Goal: Check status

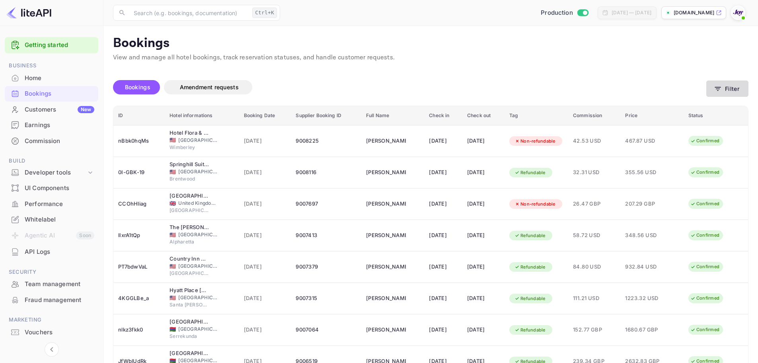
click at [734, 89] on button "Filter" at bounding box center [728, 88] width 42 height 16
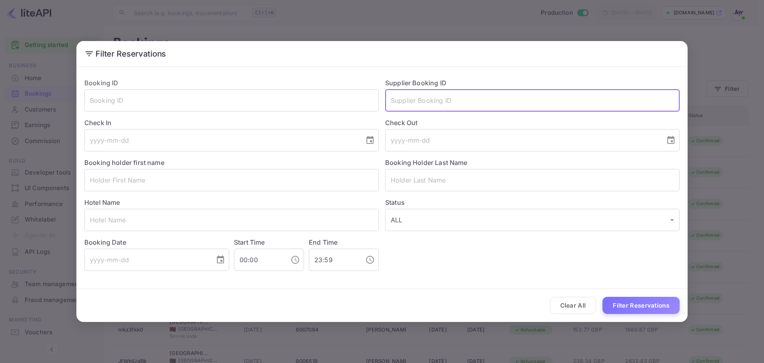
click at [443, 94] on input "text" at bounding box center [532, 100] width 295 height 22
paste input "8810182"
type input "8810182"
click at [644, 309] on button "Filter Reservations" at bounding box center [641, 305] width 77 height 17
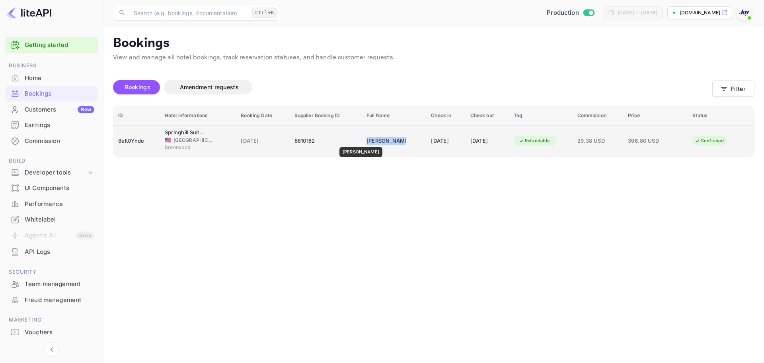
drag, startPoint x: 397, startPoint y: 140, endPoint x: 358, endPoint y: 142, distance: 39.1
click at [362, 142] on td "[PERSON_NAME]" at bounding box center [394, 140] width 64 height 31
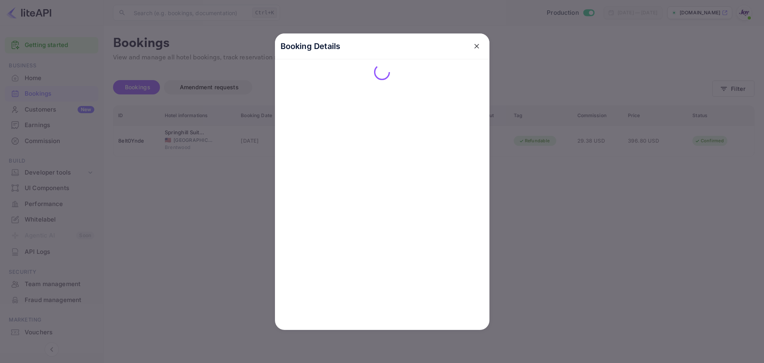
copy div "[PERSON_NAME]"
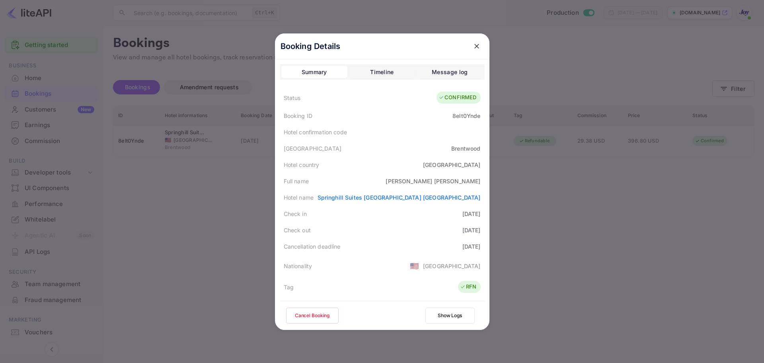
click at [473, 44] on icon "close" at bounding box center [477, 46] width 8 height 8
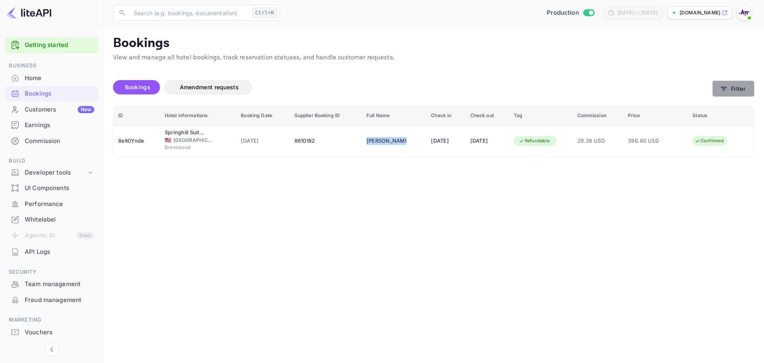
click at [725, 89] on icon "button" at bounding box center [724, 89] width 8 height 8
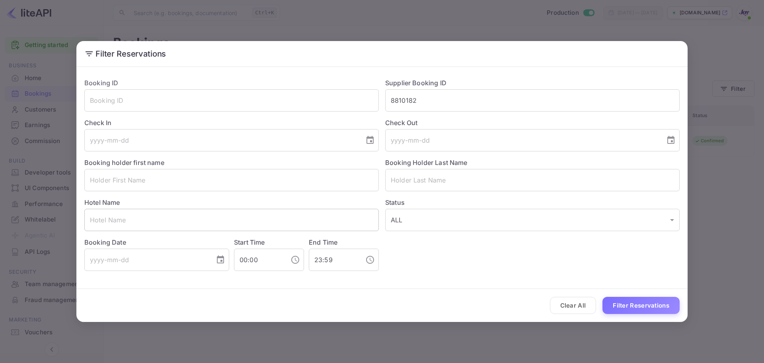
click at [128, 216] on input "text" at bounding box center [231, 220] width 295 height 22
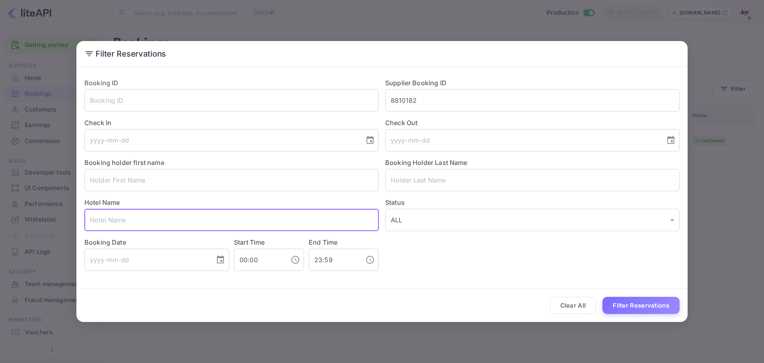
paste input "[PERSON_NAME]"
drag, startPoint x: 141, startPoint y: 219, endPoint x: 107, endPoint y: 221, distance: 34.7
click at [107, 221] on input "[PERSON_NAME]" at bounding box center [231, 220] width 295 height 22
type input "[PERSON_NAME]"
click at [412, 182] on input "text" at bounding box center [532, 180] width 295 height 22
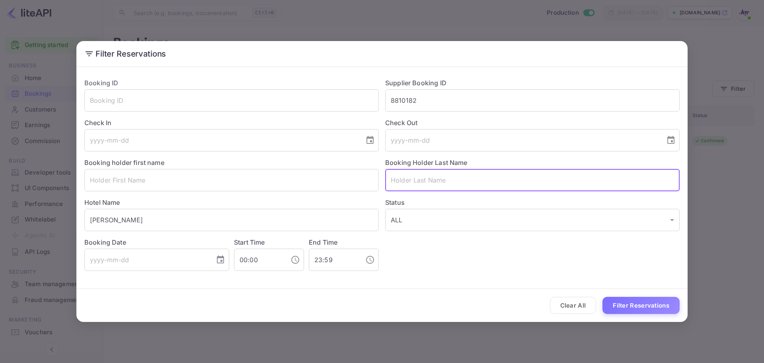
paste input "[PERSON_NAME]"
type input "[PERSON_NAME]"
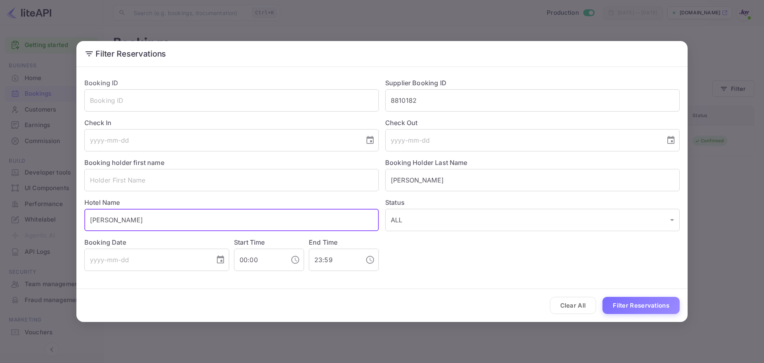
click at [109, 221] on input "[PERSON_NAME]" at bounding box center [231, 220] width 295 height 22
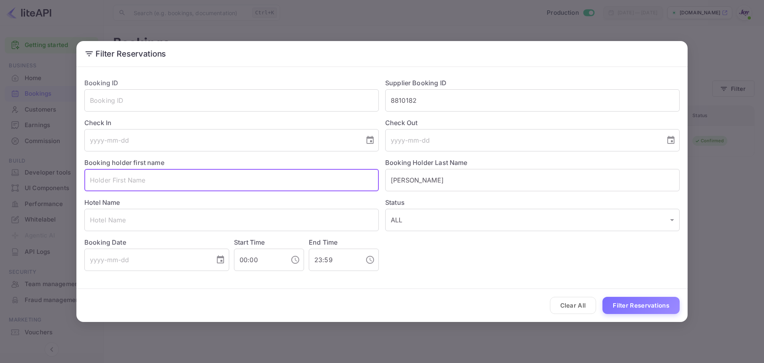
click at [145, 182] on input "text" at bounding box center [231, 180] width 295 height 22
paste input "[PERSON_NAME]"
type input "[PERSON_NAME]"
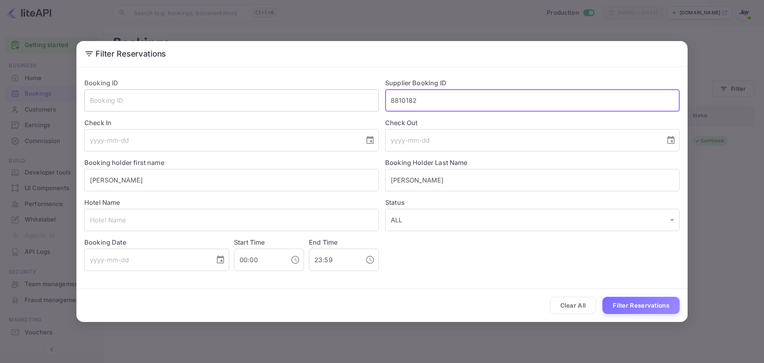
drag, startPoint x: 434, startPoint y: 98, endPoint x: 317, endPoint y: 105, distance: 116.4
click at [317, 105] on div "Booking ID ​ Supplier Booking ID 8810182 ​ Check In ​ Check Out ​ Booking holde…" at bounding box center [379, 171] width 602 height 199
click at [633, 305] on button "Filter Reservations" at bounding box center [641, 305] width 77 height 17
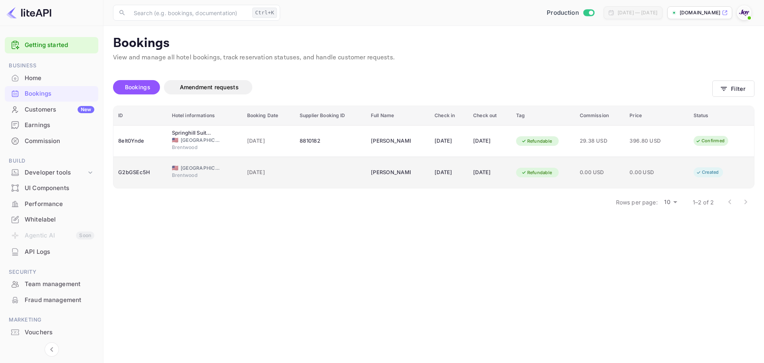
click at [583, 175] on td "0.00 USD" at bounding box center [600, 172] width 50 height 31
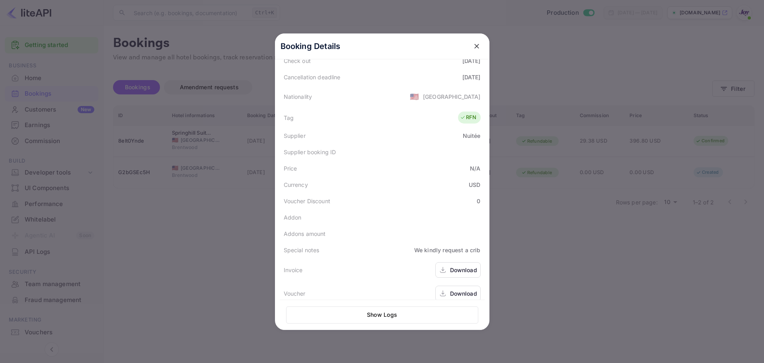
scroll to position [178, 0]
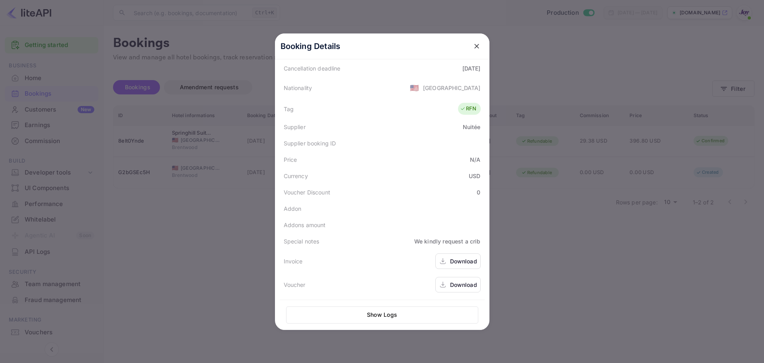
click at [457, 259] on div "Download" at bounding box center [463, 261] width 27 height 8
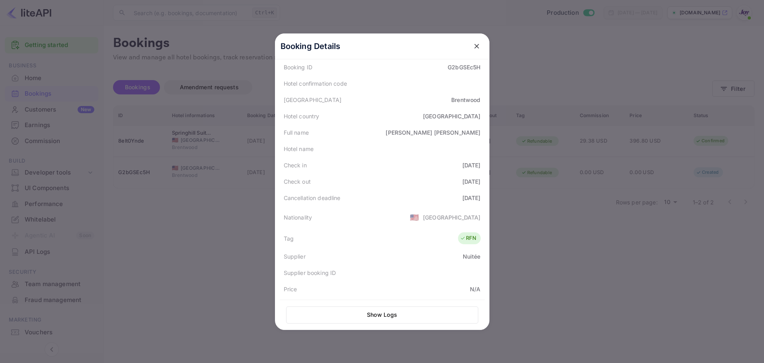
scroll to position [159, 0]
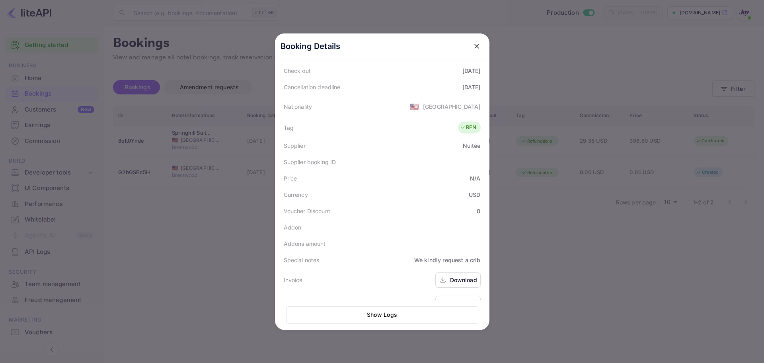
click at [600, 238] on div at bounding box center [382, 181] width 764 height 363
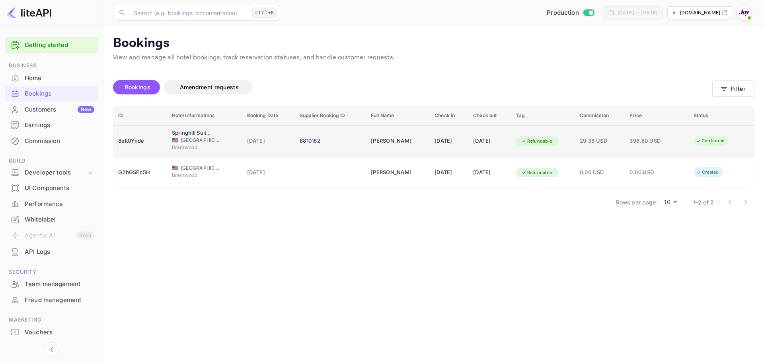
click at [498, 147] on div "[DATE]" at bounding box center [489, 141] width 33 height 13
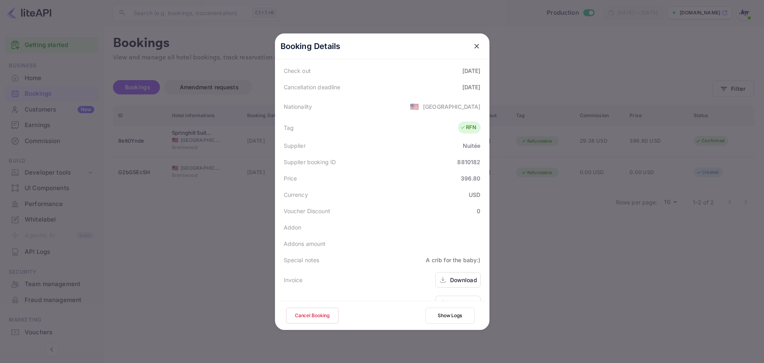
click at [588, 295] on div at bounding box center [382, 181] width 764 height 363
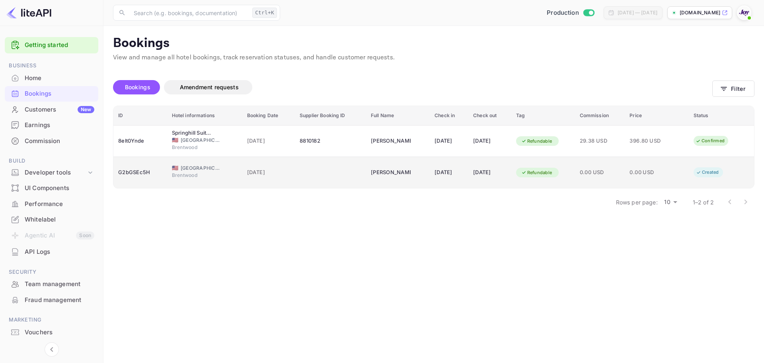
click at [566, 176] on div "Refundable" at bounding box center [543, 172] width 54 height 13
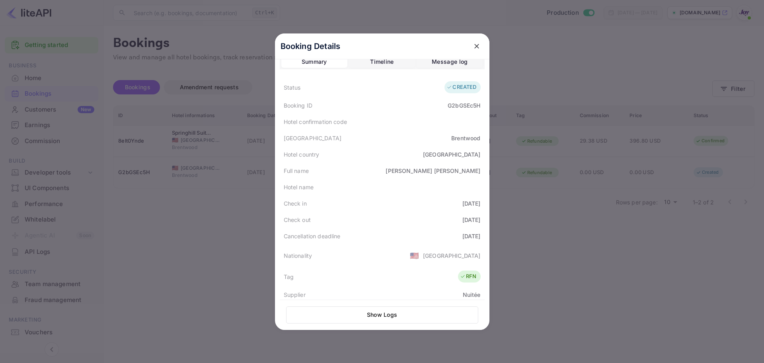
scroll to position [0, 0]
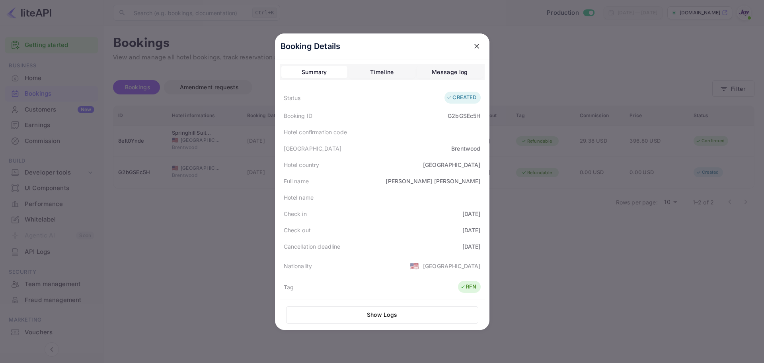
click at [234, 255] on div at bounding box center [382, 181] width 764 height 363
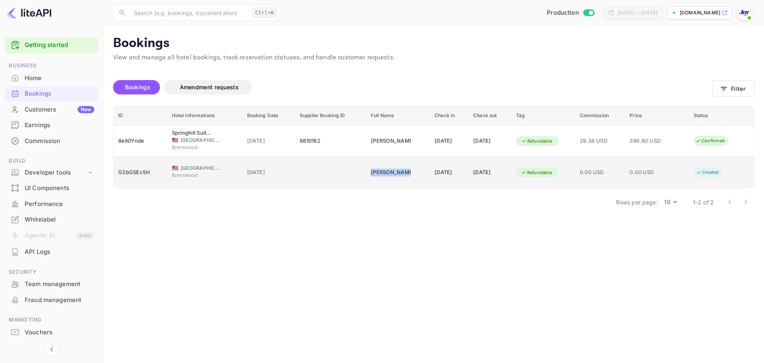
drag, startPoint x: 401, startPoint y: 172, endPoint x: 361, endPoint y: 172, distance: 40.6
click at [366, 172] on td "[PERSON_NAME]" at bounding box center [398, 172] width 64 height 31
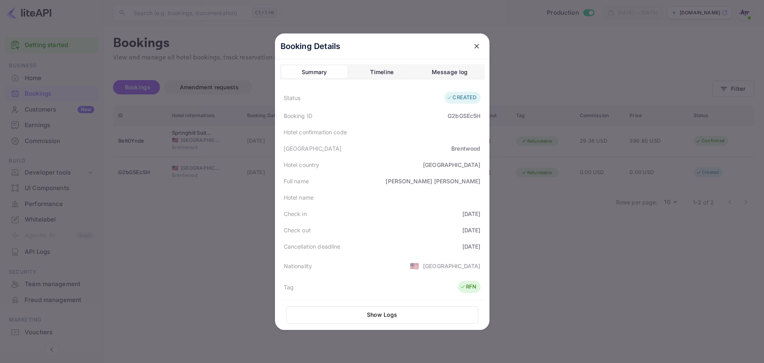
copy div "[PERSON_NAME]"
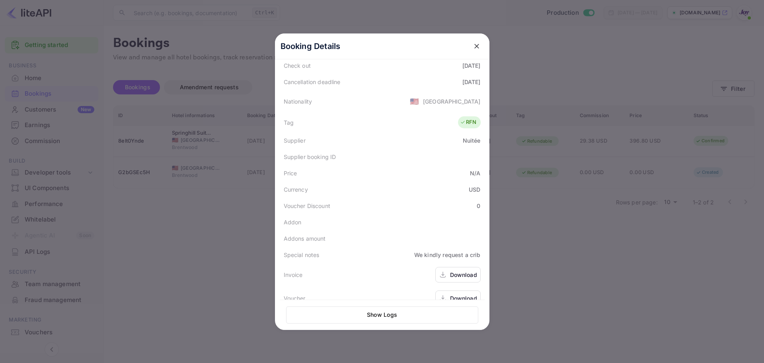
scroll to position [178, 0]
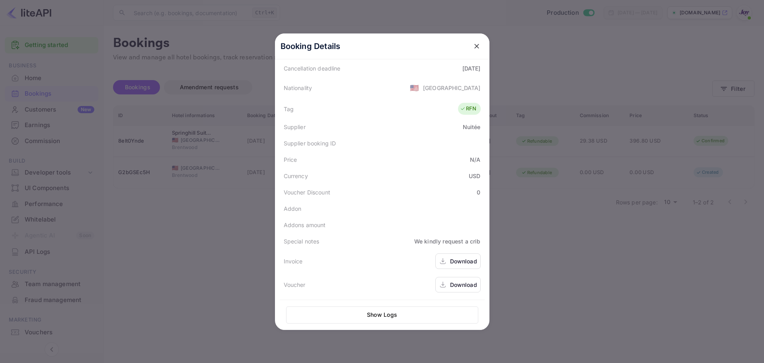
click at [631, 257] on div at bounding box center [382, 181] width 764 height 363
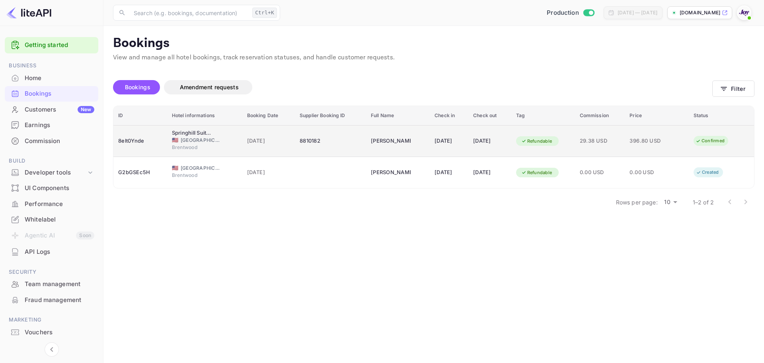
click at [511, 146] on td "[DATE]" at bounding box center [490, 141] width 43 height 32
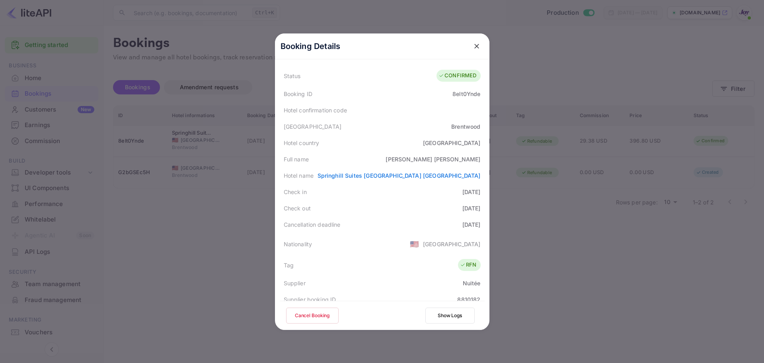
scroll to position [40, 0]
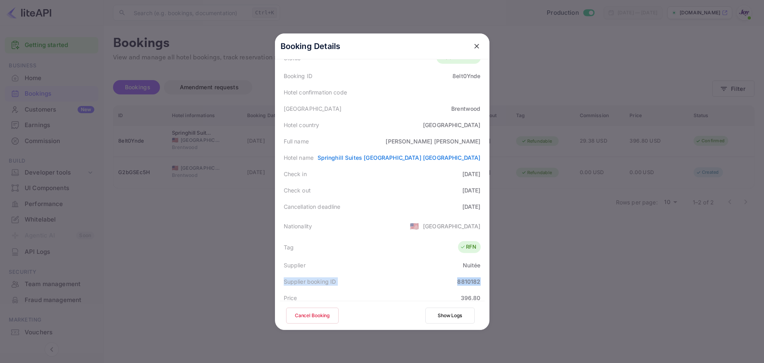
drag, startPoint x: 280, startPoint y: 282, endPoint x: 482, endPoint y: 277, distance: 201.9
click at [482, 277] on div "Booking Details Summary Timeline Message log Status CONFIRMED Booking ID 8elt0Y…" at bounding box center [382, 142] width 215 height 296
copy div "Supplier booking ID 8810182"
